Goal: Task Accomplishment & Management: Complete application form

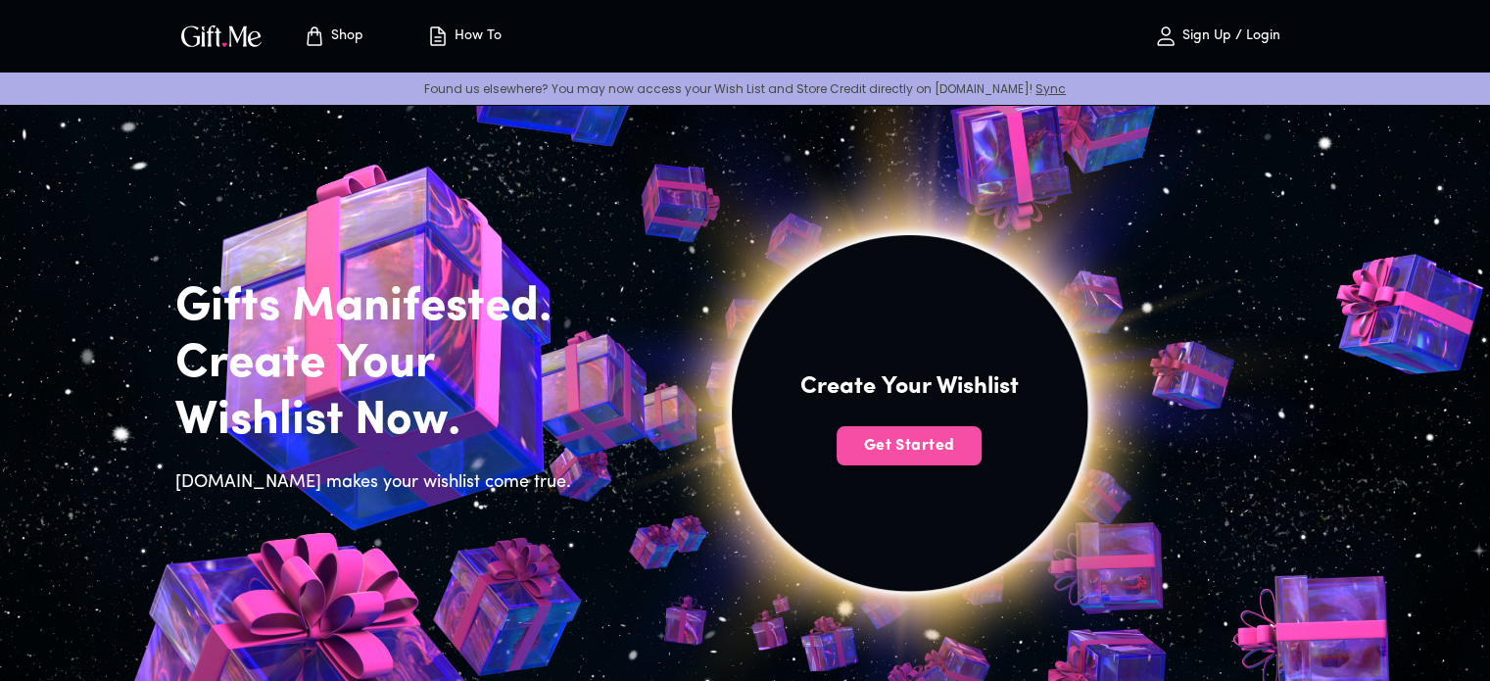
click at [901, 446] on span "Get Started" at bounding box center [909, 446] width 145 height 22
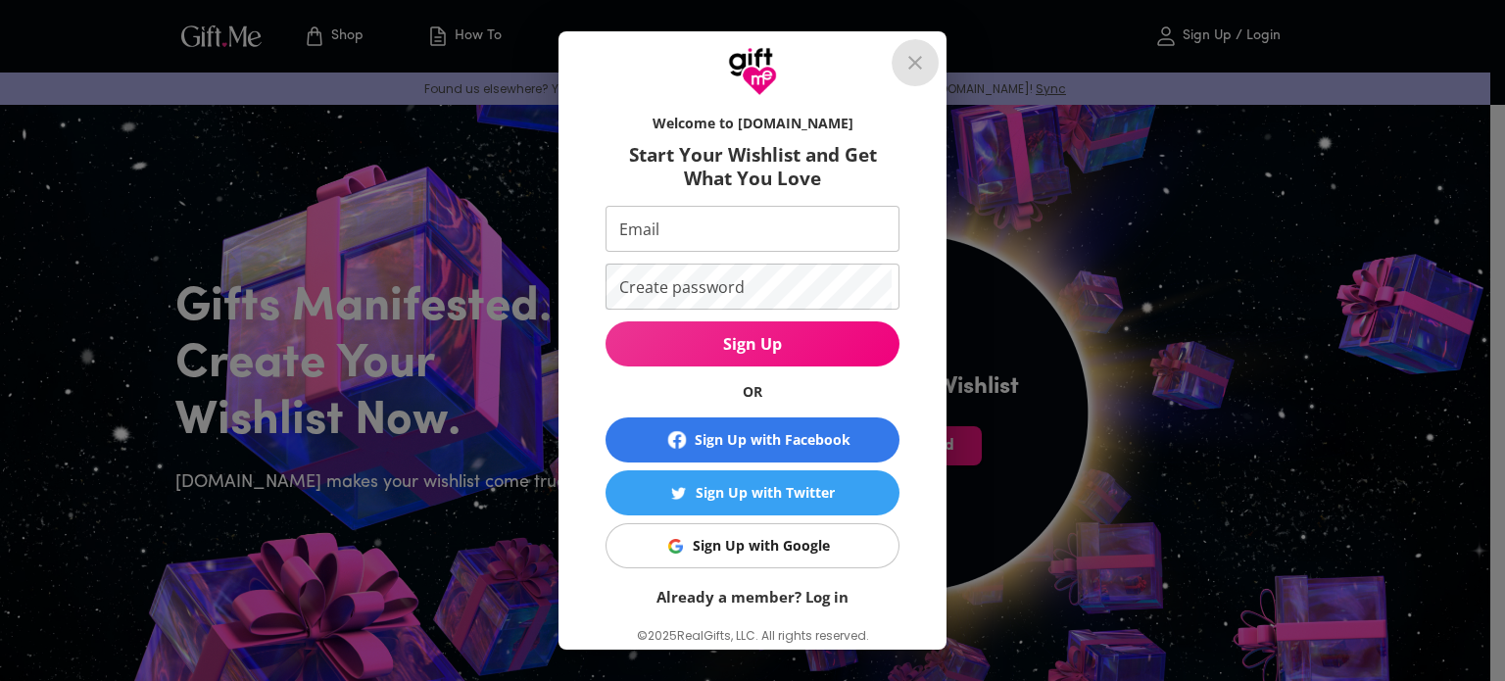
click at [930, 75] on button "close" at bounding box center [914, 62] width 47 height 47
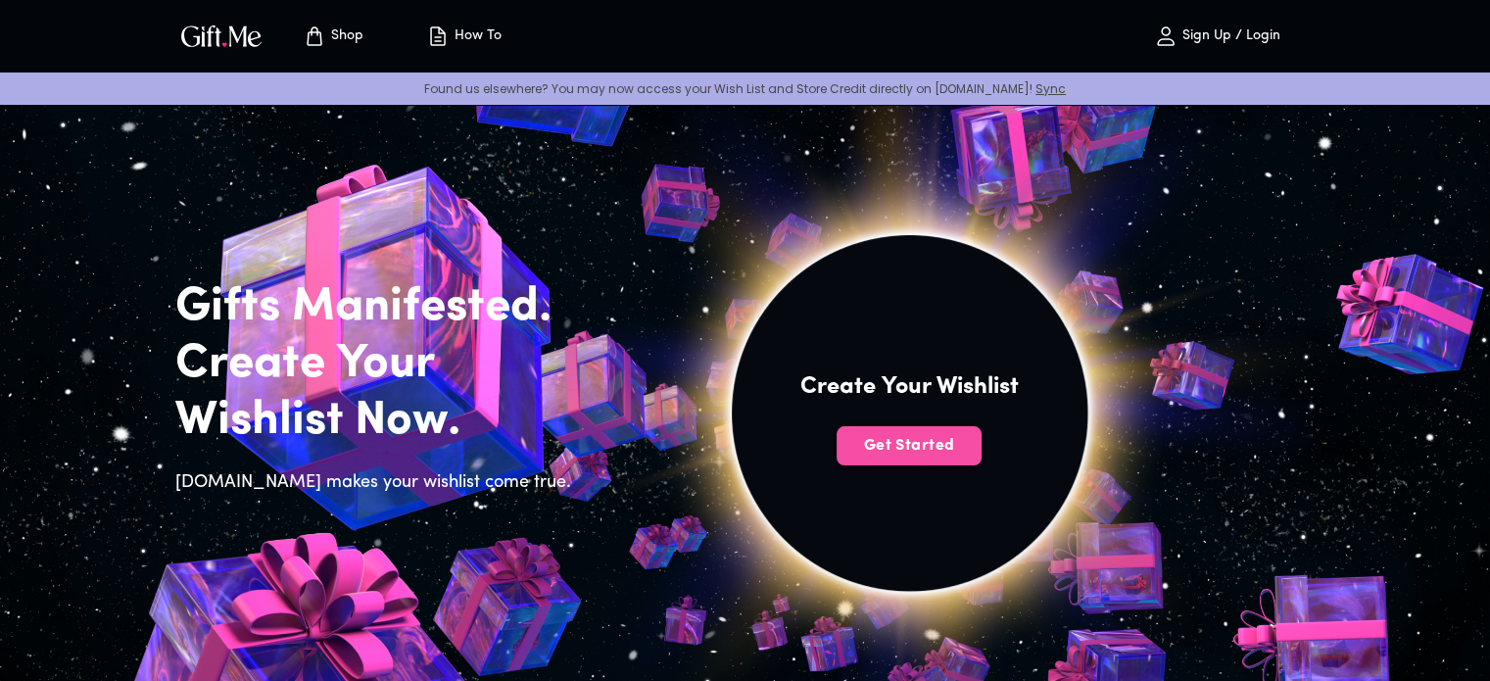
click at [943, 438] on span "Get Started" at bounding box center [909, 446] width 145 height 22
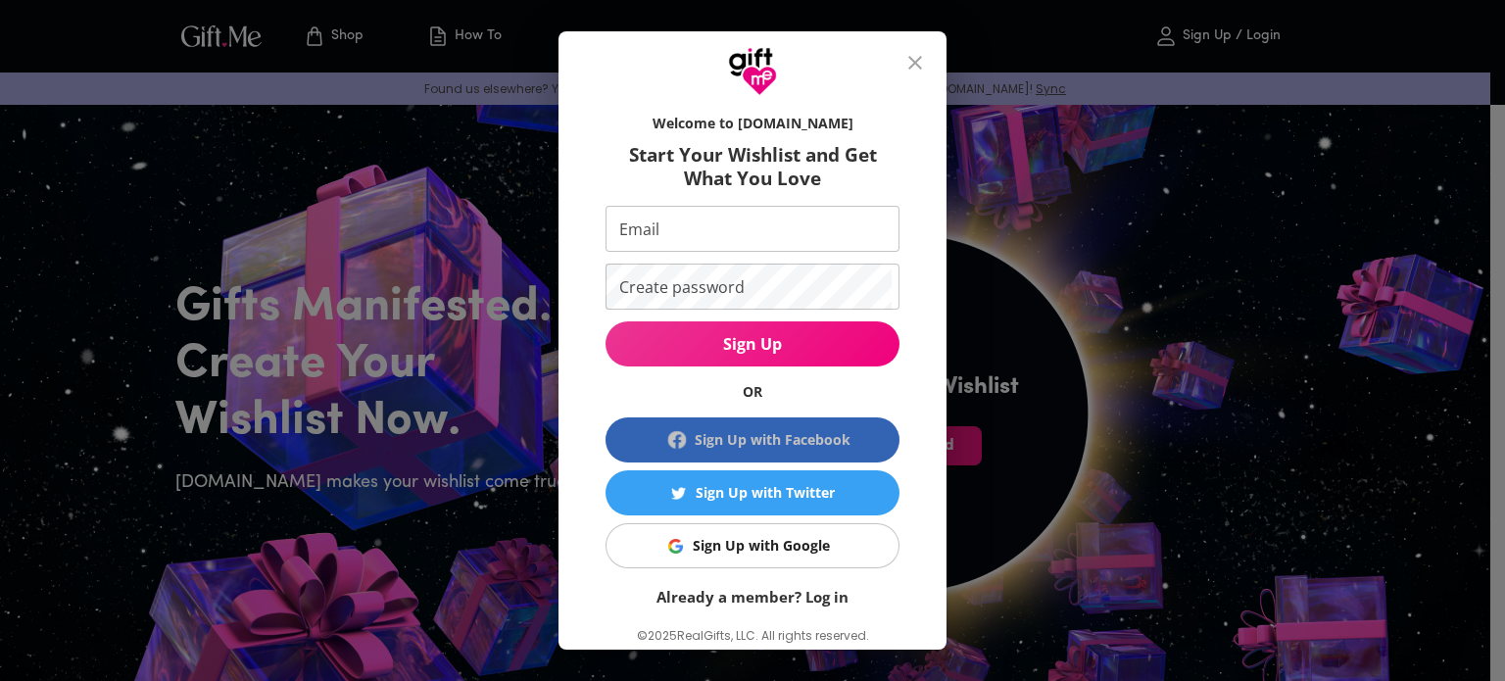
click at [719, 435] on div "Sign Up with Facebook" at bounding box center [773, 440] width 156 height 22
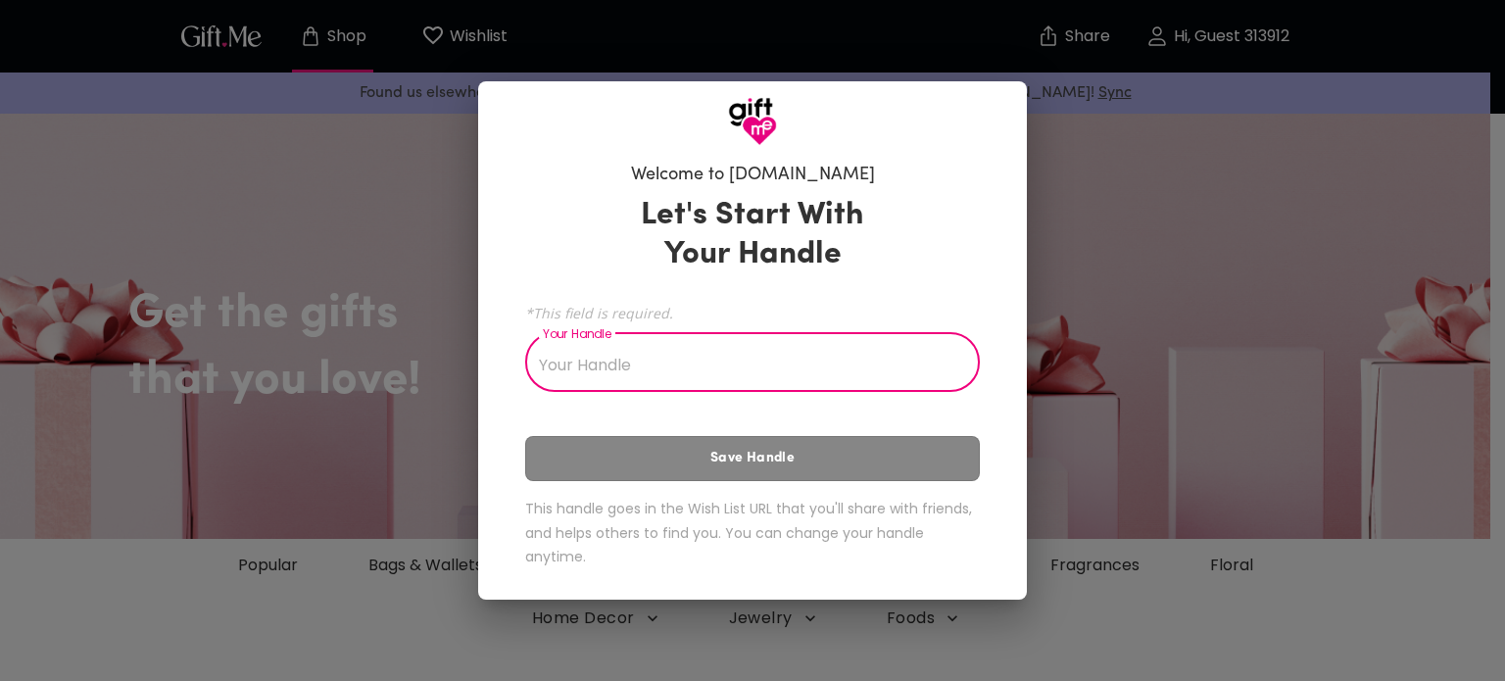
type input "n"
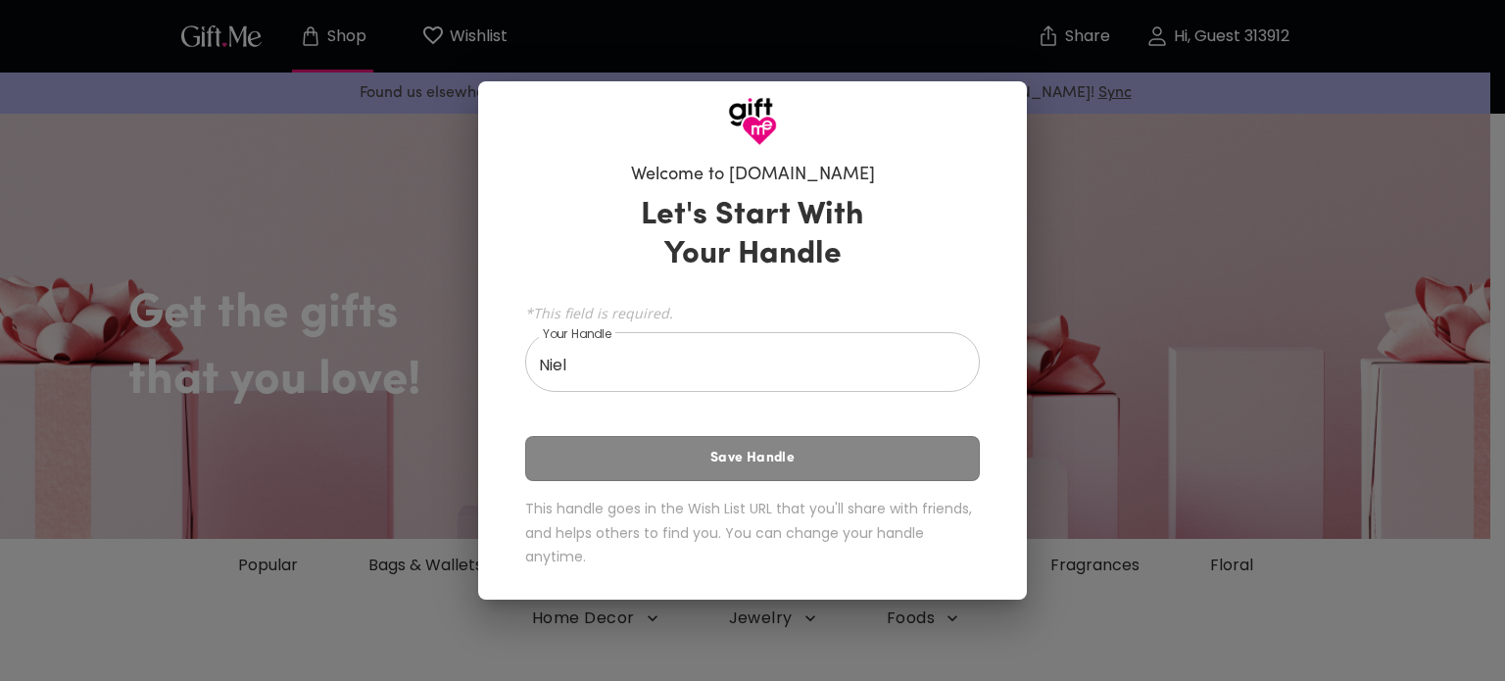
click at [674, 453] on div "Let's Start With Your Handle *This field is required. Your Handle Niel Your Han…" at bounding box center [752, 385] width 455 height 397
click at [726, 453] on div "Let's Start With Your Handle *This field is required. Your Handle Niel Your Han…" at bounding box center [752, 385] width 455 height 397
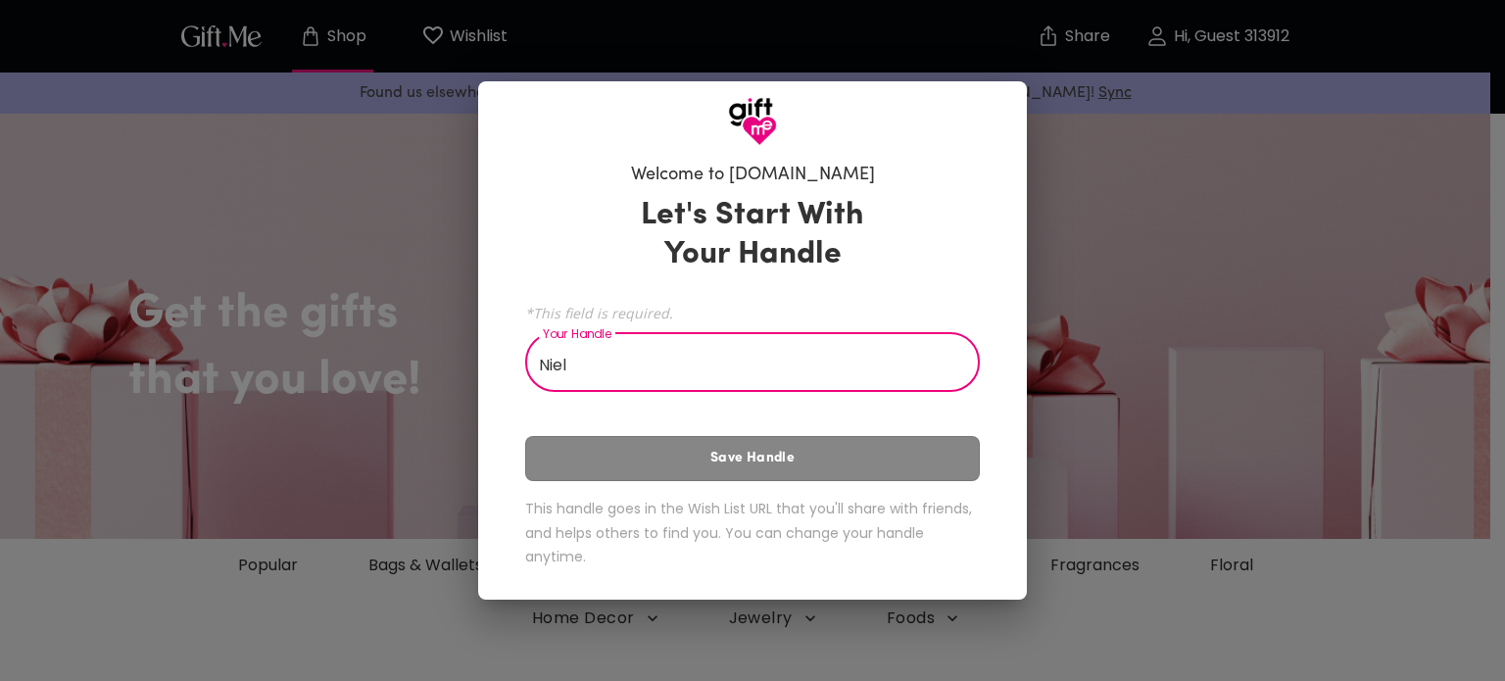
click at [627, 356] on input "Niel" at bounding box center [741, 364] width 433 height 55
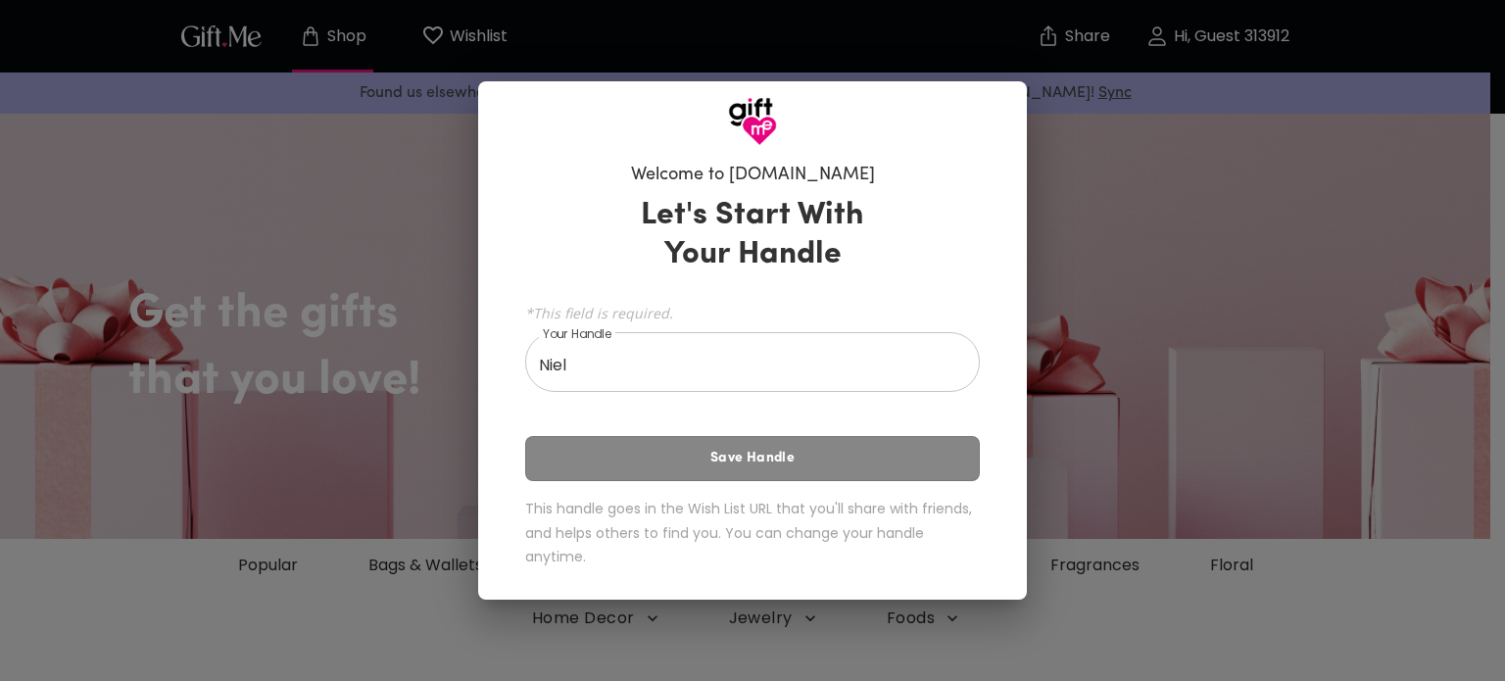
click at [726, 474] on div "Let's Start With Your Handle *This field is required. Your Handle Niel Your Han…" at bounding box center [752, 385] width 455 height 397
drag, startPoint x: 726, startPoint y: 474, endPoint x: 751, endPoint y: 461, distance: 28.5
click at [751, 461] on div "Let's Start With Your Handle *This field is required. Your Handle Niel Your Han…" at bounding box center [752, 385] width 455 height 397
drag, startPoint x: 751, startPoint y: 461, endPoint x: 674, endPoint y: 362, distance: 125.6
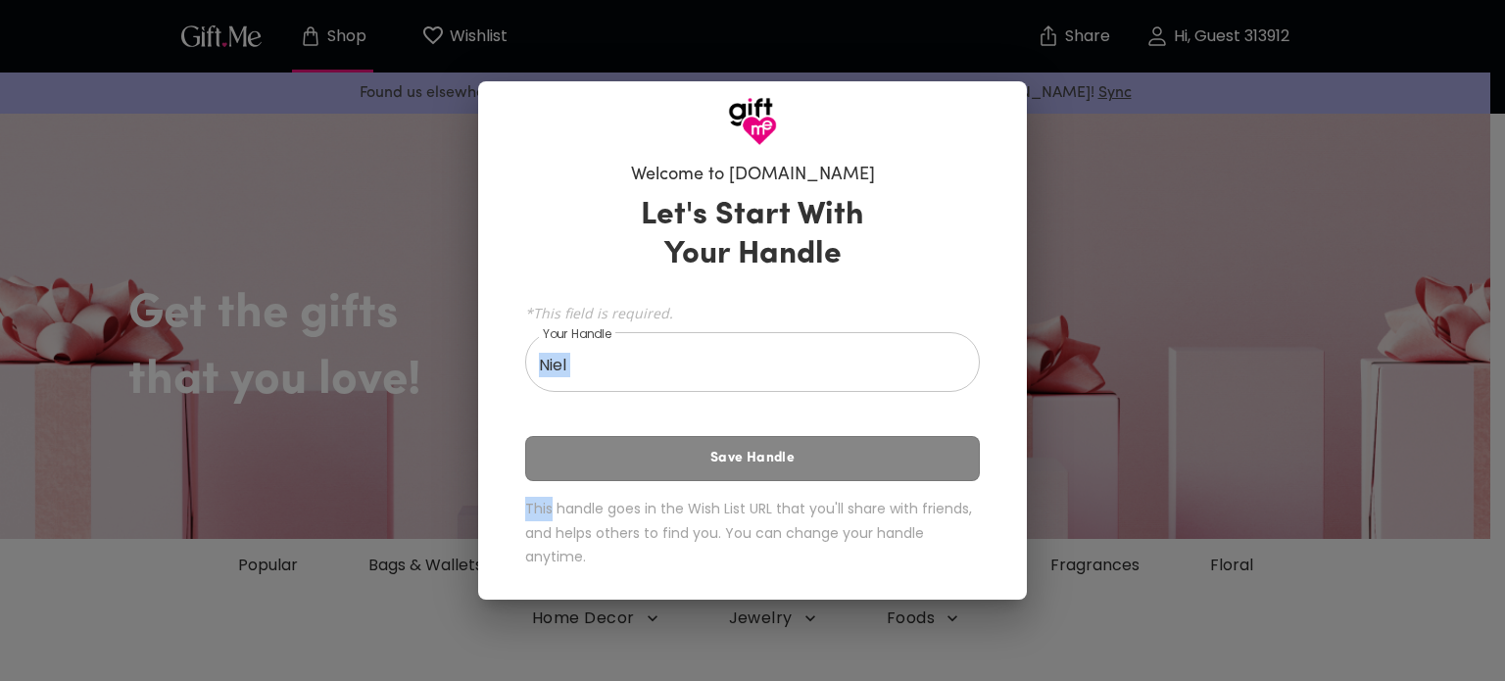
click at [674, 362] on div "Let's Start With Your Handle *This field is required. Your Handle Niel Your Han…" at bounding box center [752, 385] width 455 height 397
click at [674, 362] on input "Niel" at bounding box center [741, 364] width 433 height 55
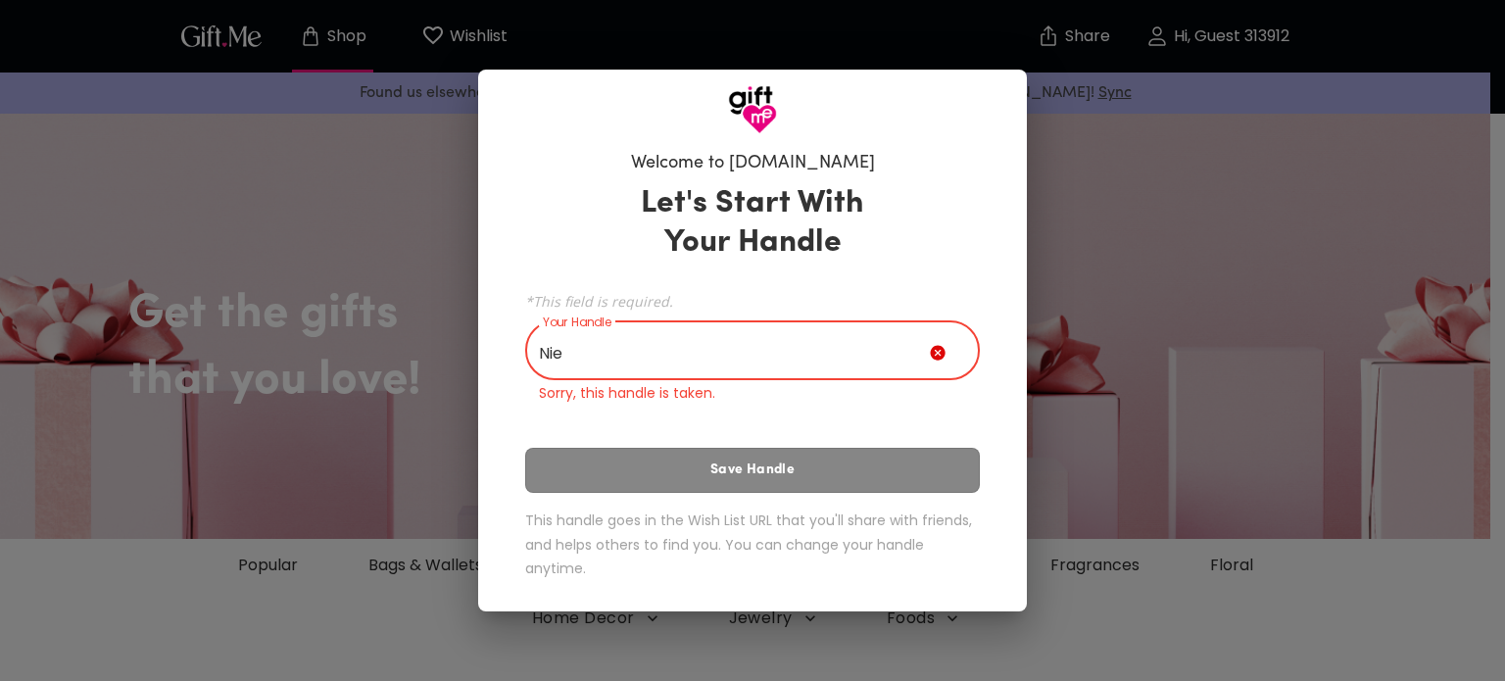
type input "Nie"
